Goal: Task Accomplishment & Management: Use online tool/utility

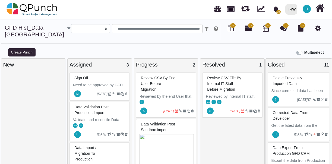
select select
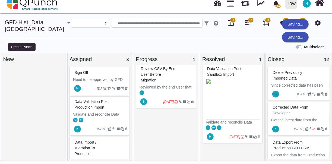
click at [232, 130] on div "S MA S" at bounding box center [233, 128] width 58 height 6
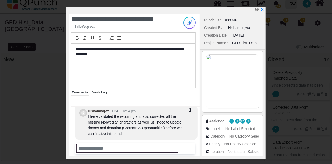
click at [147, 145] on input "text" at bounding box center [127, 148] width 102 height 9
type input "*"
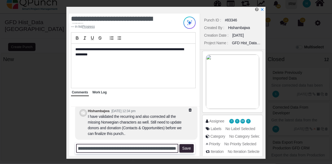
scroll to position [0, 78]
type input "**********"
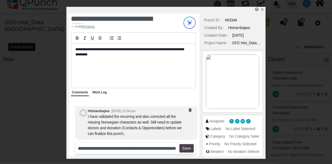
scroll to position [0, 0]
click at [187, 148] on button "Save" at bounding box center [187, 148] width 14 height 9
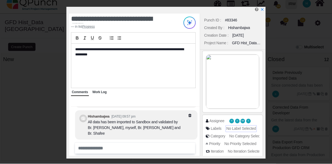
scroll to position [153, 0]
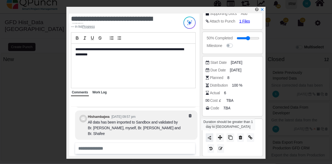
click at [210, 137] on img at bounding box center [209, 138] width 5 height 5
click at [220, 136] on icon at bounding box center [220, 137] width 4 height 4
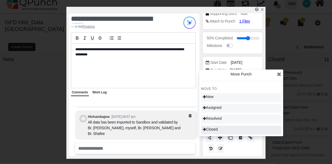
click at [217, 128] on span "Closed" at bounding box center [210, 129] width 15 height 4
type input "***"
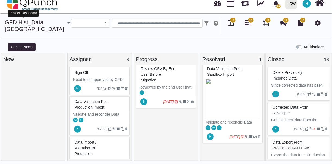
click at [21, 25] on link "GFD Hist_Data [GEOGRAPHIC_DATA]" at bounding box center [34, 25] width 59 height 13
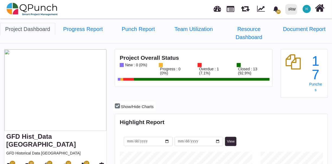
scroll to position [92, 211]
click at [11, 162] on icon at bounding box center [10, 165] width 6 height 7
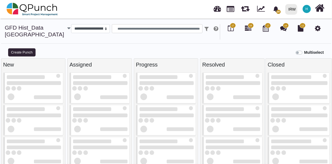
select select
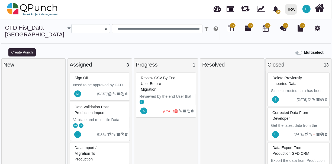
scroll to position [25, 0]
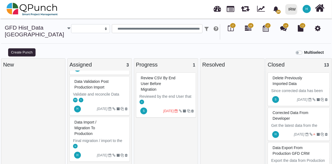
click at [107, 98] on div "MA S" at bounding box center [100, 100] width 58 height 6
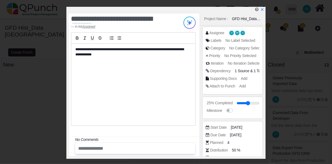
scroll to position [24, 0]
click at [236, 134] on span "[DATE]" at bounding box center [236, 135] width 11 height 6
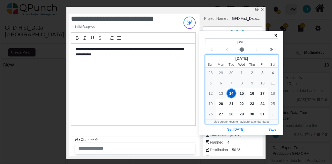
click at [242, 94] on span "15" at bounding box center [242, 93] width 9 height 9
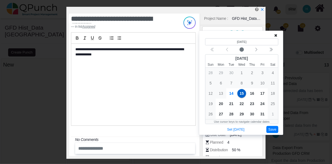
click at [273, 127] on button "Save" at bounding box center [273, 129] width 12 height 7
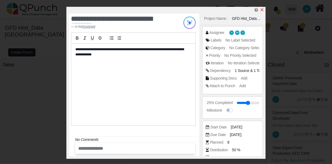
click at [262, 9] on icon "x" at bounding box center [262, 10] width 4 height 4
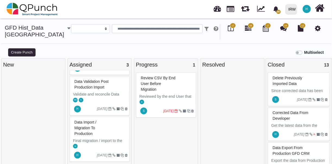
click at [105, 85] on span "Data validation post production import" at bounding box center [91, 84] width 34 height 10
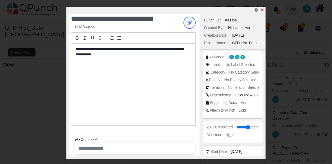
click at [262, 10] on icon "x" at bounding box center [262, 9] width 3 height 3
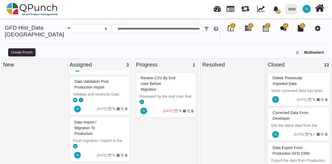
click at [89, 135] on span "Data Import / Migration to Production" at bounding box center [85, 128] width 22 height 16
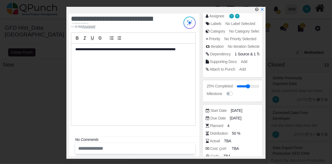
scroll to position [41, 0]
click at [236, 118] on span "[DATE]" at bounding box center [236, 118] width 11 height 6
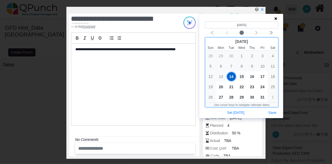
click at [241, 76] on span "15" at bounding box center [242, 76] width 9 height 9
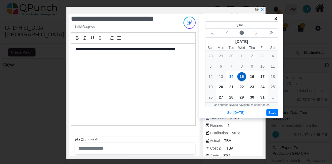
click at [271, 113] on button "Save" at bounding box center [273, 112] width 12 height 7
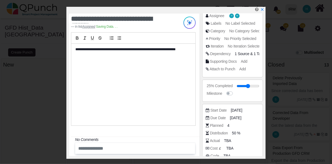
scroll to position [20, 0]
click at [261, 9] on icon "x" at bounding box center [262, 10] width 4 height 4
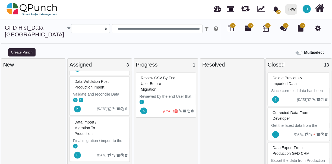
click at [159, 84] on span "Review CSV by end user before Migration" at bounding box center [158, 84] width 35 height 16
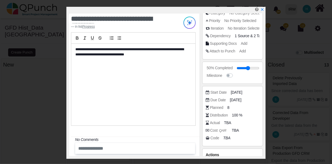
scroll to position [59, 0]
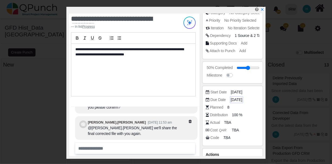
click at [236, 99] on span "[DATE]" at bounding box center [236, 100] width 11 height 6
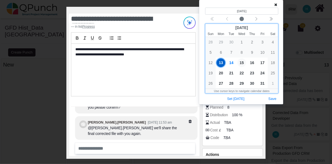
click at [243, 61] on span "15" at bounding box center [242, 62] width 9 height 9
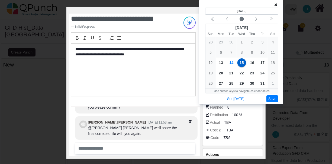
click at [272, 99] on button "Save" at bounding box center [273, 98] width 12 height 7
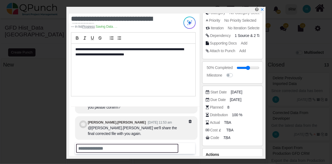
click at [140, 151] on input "text" at bounding box center [127, 148] width 102 height 9
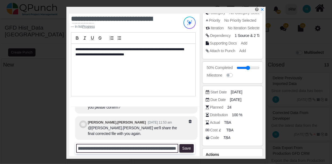
scroll to position [0, 325]
type input "**********"
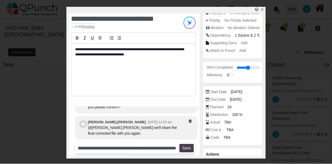
scroll to position [0, 0]
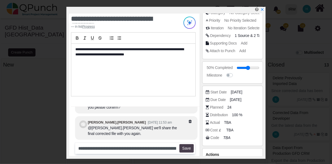
click at [185, 150] on button "Save" at bounding box center [187, 148] width 14 height 9
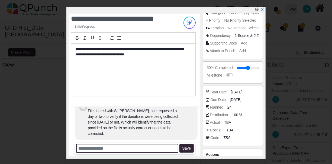
click at [161, 147] on input "text" at bounding box center [127, 148] width 102 height 9
type input "**********"
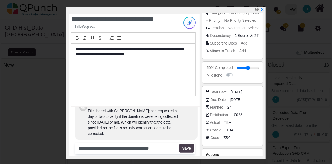
click at [188, 149] on button "Save" at bounding box center [187, 148] width 14 height 9
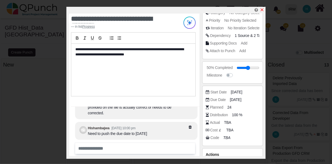
click at [263, 10] on icon "x" at bounding box center [262, 10] width 4 height 4
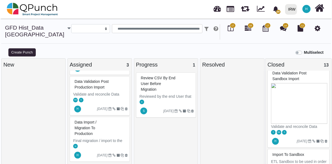
scroll to position [381, 0]
click at [299, 129] on div "S MA S" at bounding box center [299, 132] width 60 height 6
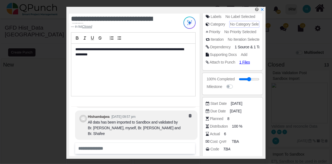
scroll to position [112, 0]
click at [225, 132] on span "6" at bounding box center [226, 134] width 2 height 6
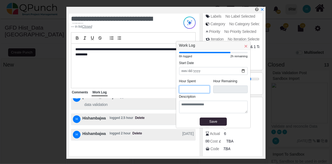
click at [197, 88] on input "*" at bounding box center [194, 89] width 31 height 8
type input "***"
type input "*"
type input "****"
type input "*"
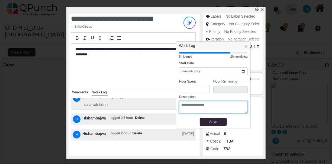
click at [207, 105] on textarea at bounding box center [213, 107] width 69 height 12
type textarea "*"
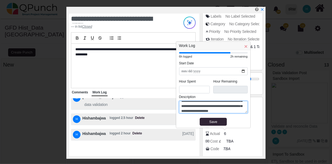
scroll to position [19, 0]
click at [212, 110] on textarea "**********" at bounding box center [213, 107] width 69 height 12
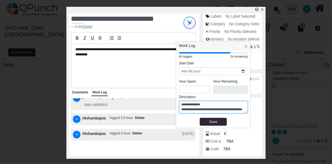
scroll to position [39, 0]
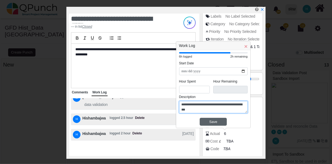
type textarea "**********"
click at [213, 122] on div "Save" at bounding box center [213, 121] width 24 height 5
click at [217, 112] on textarea "**********" at bounding box center [213, 107] width 69 height 12
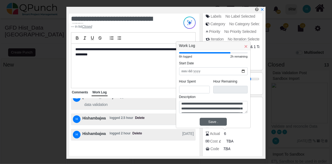
click at [216, 121] on div "Save" at bounding box center [213, 121] width 24 height 5
click at [168, 68] on div "**********" at bounding box center [133, 66] width 124 height 44
click at [209, 122] on div "Save" at bounding box center [213, 121] width 24 height 5
click at [245, 46] on span "×" at bounding box center [245, 46] width 3 height 6
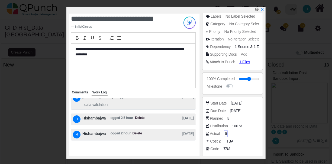
click at [226, 131] on span "6" at bounding box center [226, 134] width 2 height 6
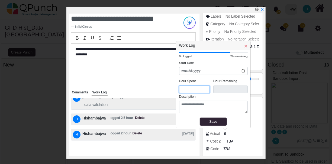
click at [197, 90] on input "*" at bounding box center [194, 89] width 31 height 8
type input "***"
type input "*"
type input "****"
type input "*"
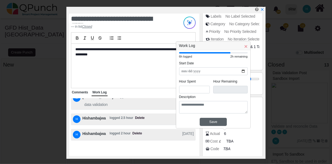
click at [217, 120] on div "Save" at bounding box center [213, 121] width 24 height 5
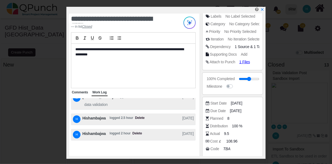
click at [82, 93] on span "Comments" at bounding box center [80, 92] width 16 height 4
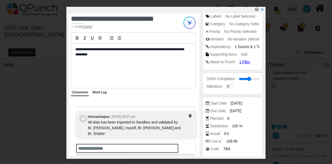
click at [116, 150] on input "text" at bounding box center [127, 148] width 102 height 9
paste input "**********"
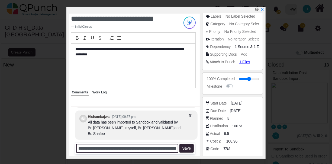
scroll to position [0, 456]
type input "**********"
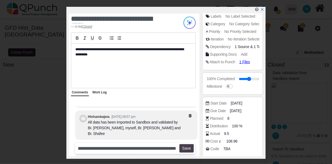
scroll to position [0, 0]
click at [189, 148] on button "Save" at bounding box center [187, 148] width 14 height 9
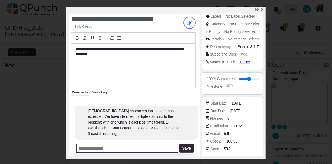
click at [156, 147] on input "text" at bounding box center [127, 148] width 102 height 9
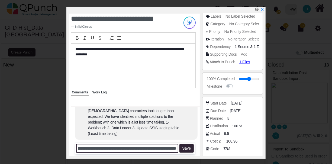
scroll to position [0, 341]
type input "**********"
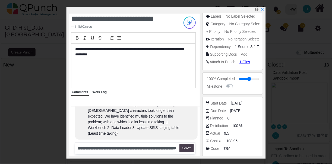
scroll to position [0, 0]
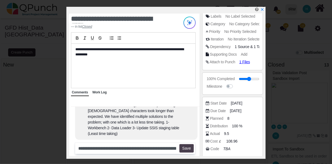
click at [185, 149] on button "Save" at bounding box center [187, 148] width 14 height 9
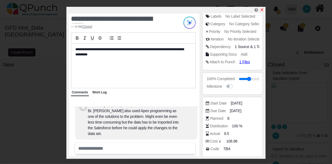
click at [262, 9] on icon "x" at bounding box center [262, 10] width 4 height 4
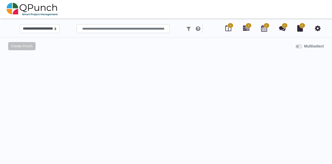
select select
